Goal: Find specific page/section: Find specific page/section

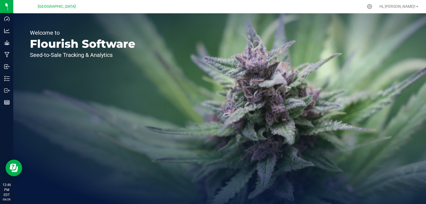
drag, startPoint x: 129, startPoint y: 192, endPoint x: 142, endPoint y: 213, distance: 24.4
drag, startPoint x: 142, startPoint y: 213, endPoint x: 115, endPoint y: 181, distance: 41.6
click at [115, 181] on div "Welcome to Flourish Software Seed-to-Sale Tracking & Analytics" at bounding box center [82, 108] width 139 height 191
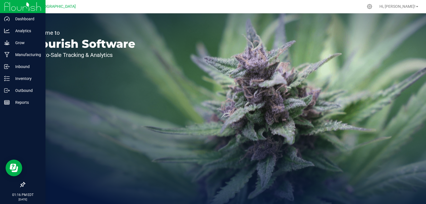
click at [38, 10] on img at bounding box center [22, 6] width 37 height 13
click at [11, 84] on div "Inventory" at bounding box center [24, 78] width 44 height 11
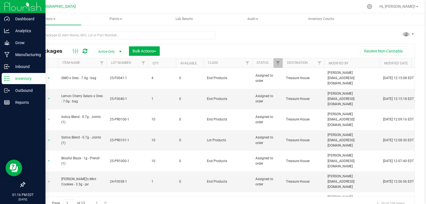
click at [2, 4] on div at bounding box center [23, 6] width 46 height 13
click at [15, 4] on img at bounding box center [22, 6] width 37 height 13
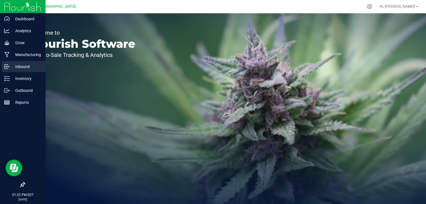
click at [8, 66] on icon at bounding box center [7, 67] width 6 height 6
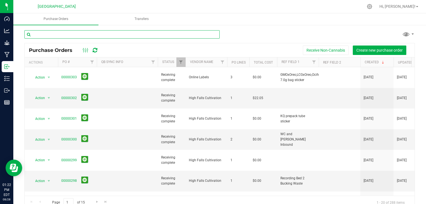
click at [115, 35] on input "text" at bounding box center [121, 34] width 195 height 8
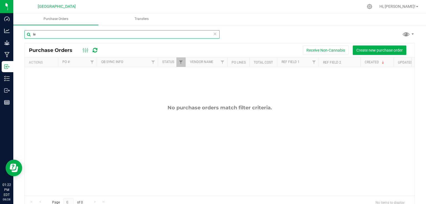
type input "l"
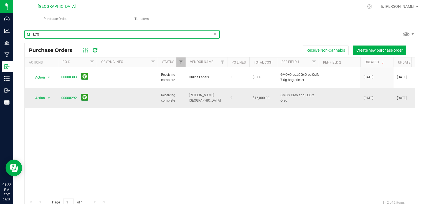
type input "LCG"
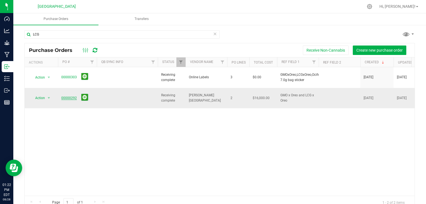
click at [69, 96] on link "00000292" at bounding box center [69, 98] width 16 height 4
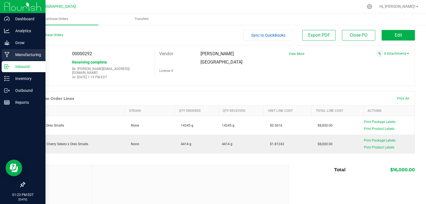
click at [24, 55] on p "Manufacturing" at bounding box center [26, 54] width 33 height 7
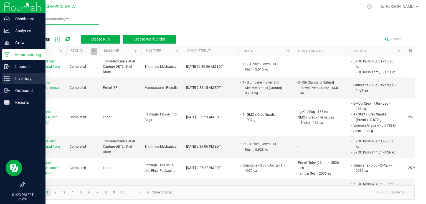
click at [12, 76] on p "Inventory" at bounding box center [26, 78] width 33 height 7
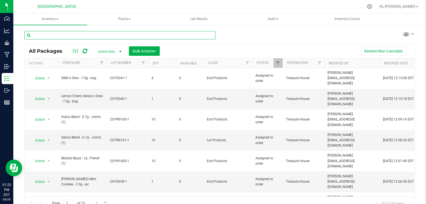
click at [98, 37] on input "text" at bounding box center [119, 35] width 191 height 8
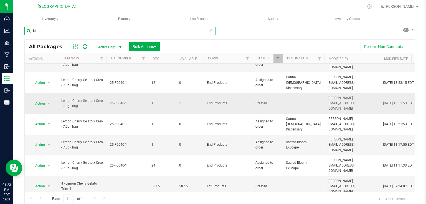
scroll to position [6, 0]
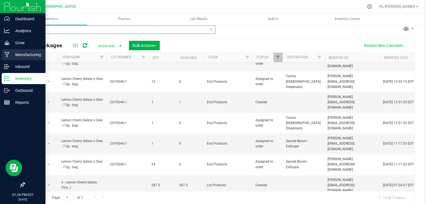
type input "lemon"
click at [30, 55] on p "Manufacturing" at bounding box center [26, 54] width 33 height 7
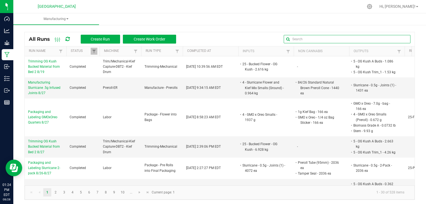
click at [390, 42] on input "text" at bounding box center [347, 39] width 127 height 8
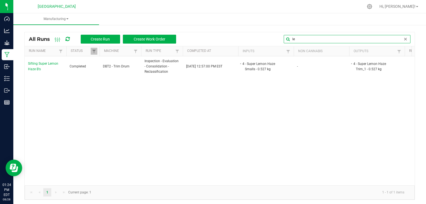
type input "l"
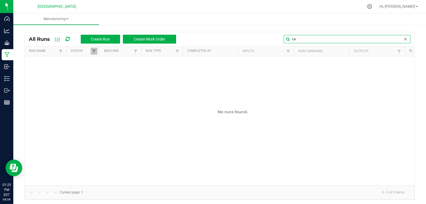
type input "L"
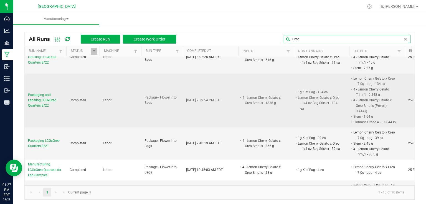
scroll to position [215, 0]
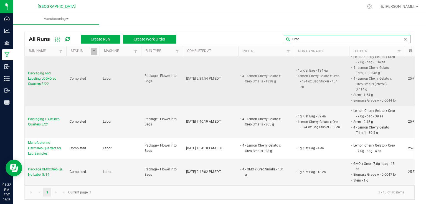
type input "Oreo"
click at [51, 74] on span "Packaging and Labeling LCGxOreo Quarters 8/22" at bounding box center [45, 79] width 35 height 16
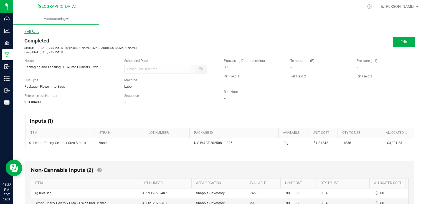
click at [35, 32] on link "< All Runs" at bounding box center [31, 32] width 15 height 4
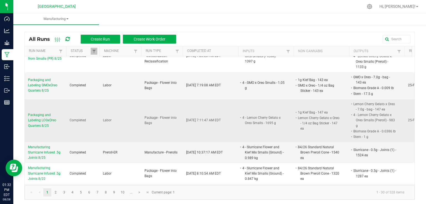
scroll to position [244, 0]
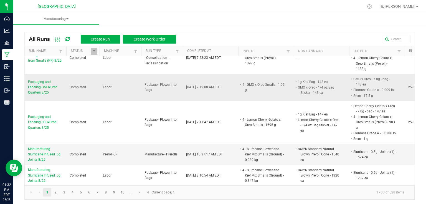
click at [47, 88] on span "Packaging and Labeling GMOxOreo Quarters 8/25" at bounding box center [45, 87] width 35 height 16
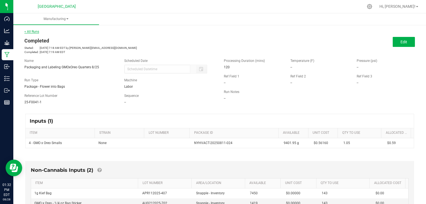
click at [36, 31] on link "< All Runs" at bounding box center [31, 32] width 15 height 4
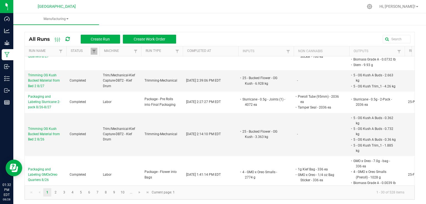
scroll to position [67, 0]
click at [396, 38] on input "text" at bounding box center [347, 39] width 127 height 8
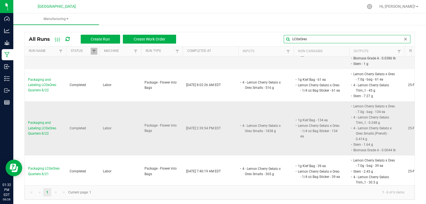
scroll to position [20, 0]
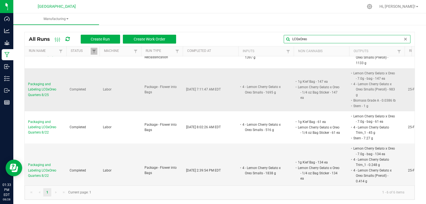
type input "LCGxOreo"
click at [36, 92] on span "Packaging and Labeling LCGxOreo Quarters 8/25" at bounding box center [45, 90] width 35 height 16
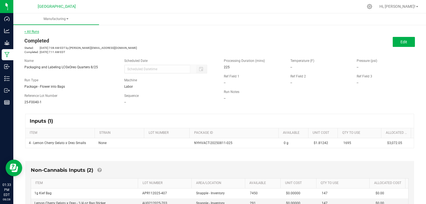
click at [36, 33] on link "< All Runs" at bounding box center [31, 32] width 15 height 4
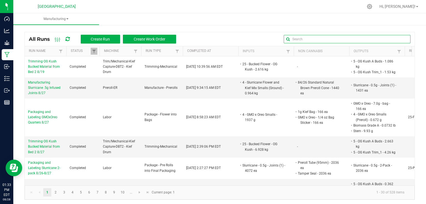
click at [398, 40] on input "text" at bounding box center [347, 39] width 127 height 8
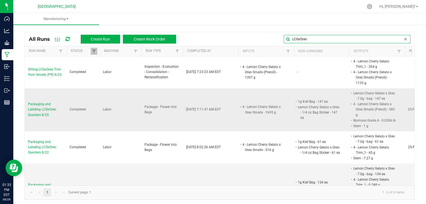
scroll to position [22, 0]
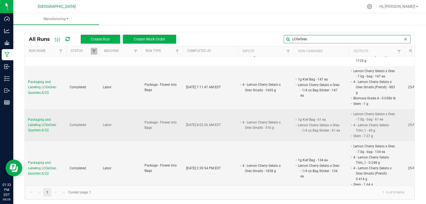
type input "LCGxOreo"
click at [46, 127] on span "Packaging and Labeling LCGxOreo Quarters 8/22" at bounding box center [45, 125] width 35 height 16
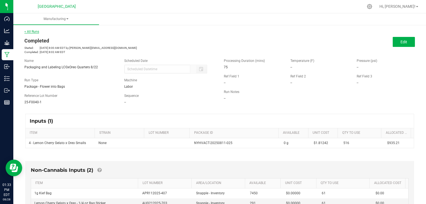
click at [31, 32] on link "< All Runs" at bounding box center [31, 32] width 15 height 4
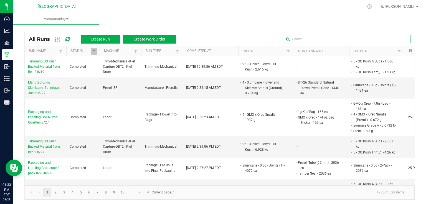
click at [404, 42] on input "text" at bounding box center [347, 39] width 127 height 8
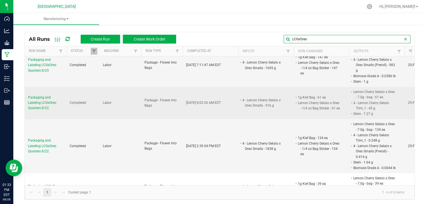
scroll to position [87, 0]
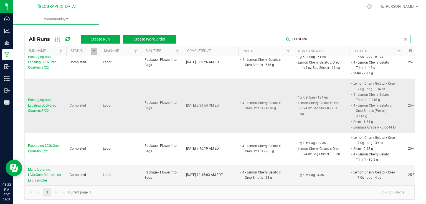
type input "LCGxOreo"
click at [51, 104] on span "Packaging and Labeling LCGxOreo Quarters 8/22" at bounding box center [45, 105] width 35 height 16
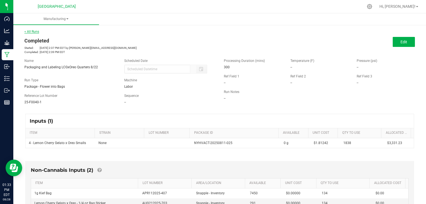
click at [38, 30] on link "< All Runs" at bounding box center [31, 32] width 15 height 4
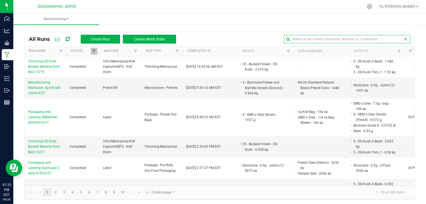
click at [393, 40] on input "text" at bounding box center [347, 39] width 127 height 8
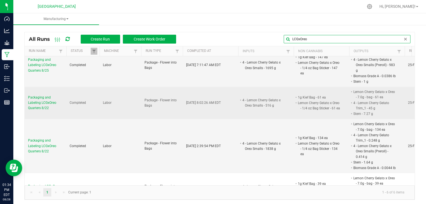
scroll to position [87, 0]
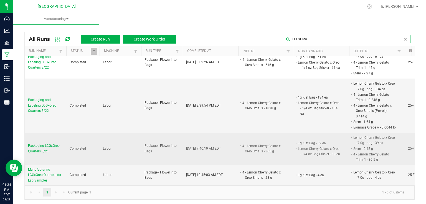
type input "LCGxOreo"
click at [46, 143] on span "Packaging LCGxOreo Quarters 8/21" at bounding box center [45, 148] width 35 height 11
